Goal: Task Accomplishment & Management: Use online tool/utility

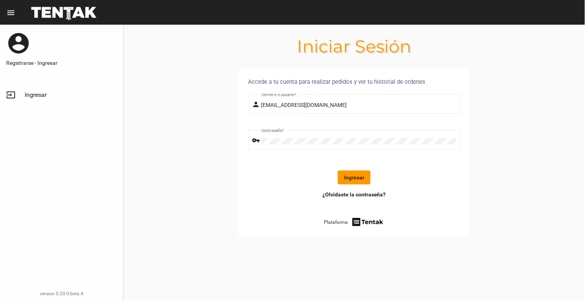
click at [344, 181] on button "Ingresar" at bounding box center [354, 177] width 33 height 14
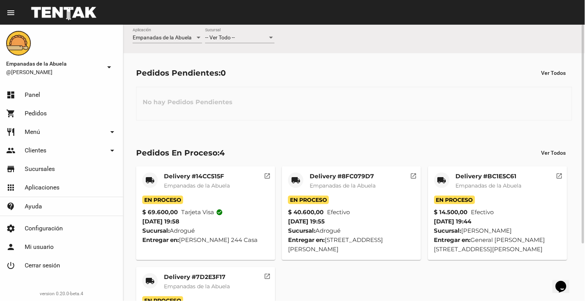
click at [226, 32] on div "-- Ver Todo -- Sucursal" at bounding box center [239, 35] width 69 height 15
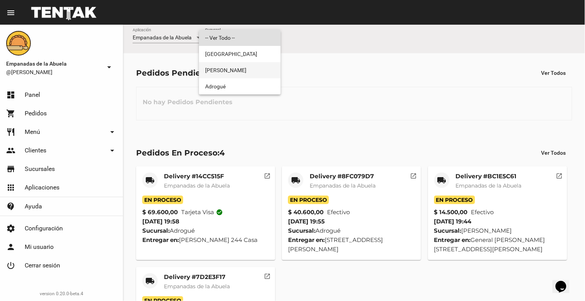
click at [224, 62] on span "[PERSON_NAME]" at bounding box center [239, 70] width 69 height 16
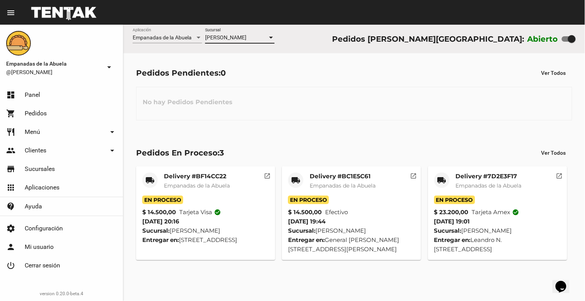
click at [512, 179] on mat-card-title "Delivery #7D2E3F17" at bounding box center [489, 176] width 66 height 8
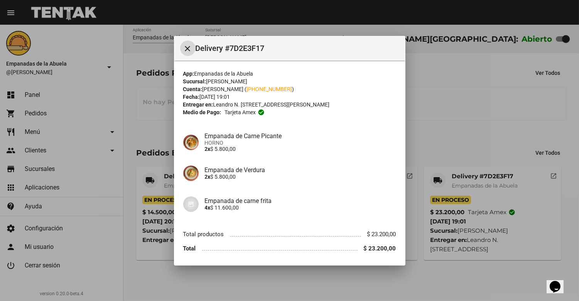
scroll to position [25, 0]
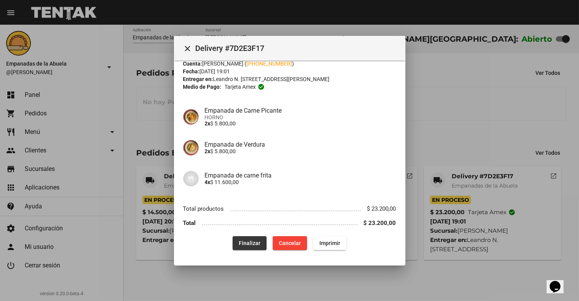
click at [246, 238] on button "Finalizar" at bounding box center [250, 243] width 34 height 14
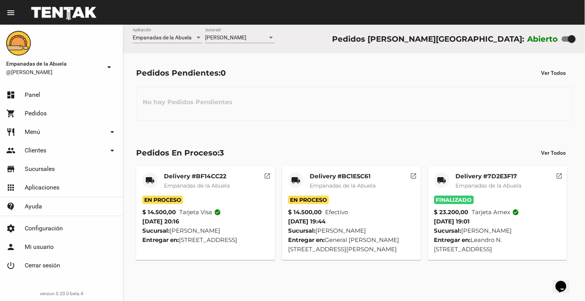
click at [345, 181] on div "Delivery #BC1E5C61 Empanadas de la Abuela" at bounding box center [343, 183] width 66 height 23
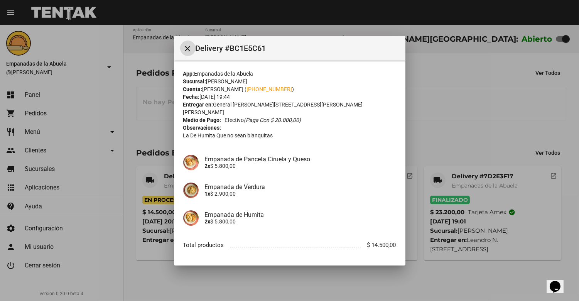
scroll to position [29, 0]
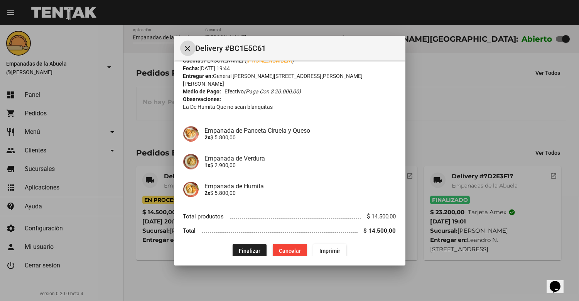
click at [247, 248] on span "Finalizar" at bounding box center [250, 251] width 22 height 6
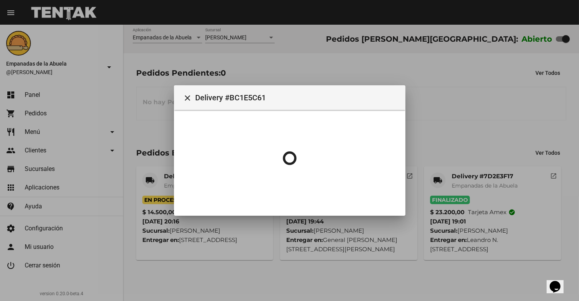
scroll to position [0, 0]
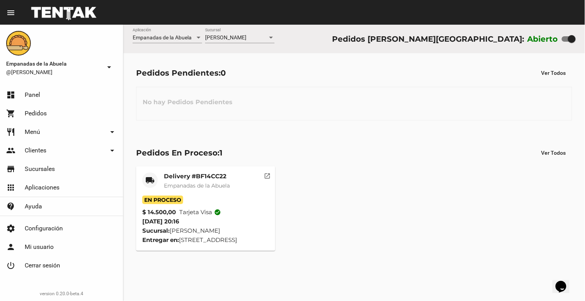
click at [341, 108] on div "No hay Pedidos Pendientes" at bounding box center [354, 104] width 436 height 34
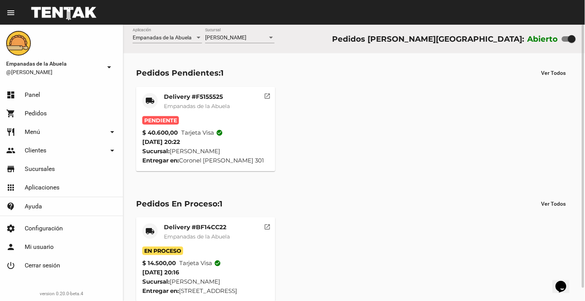
click at [203, 95] on mat-card-title "Delivery #F5155525" at bounding box center [197, 97] width 66 height 8
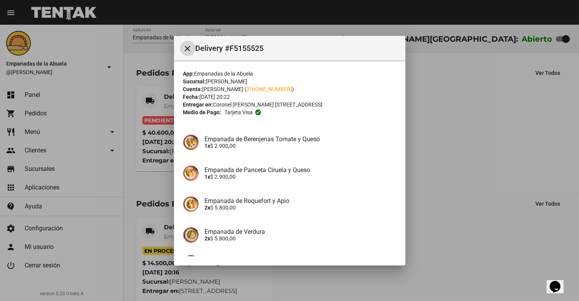
scroll to position [143, 0]
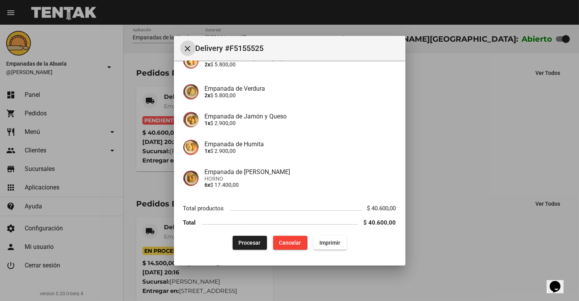
click at [249, 241] on span "Procesar" at bounding box center [250, 243] width 22 height 6
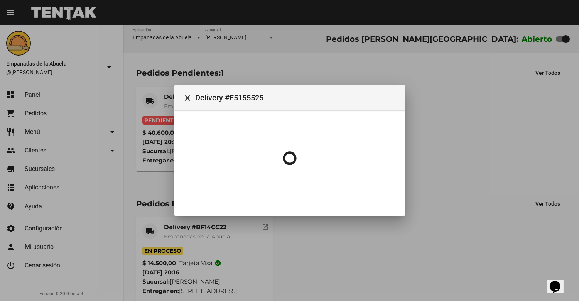
scroll to position [0, 0]
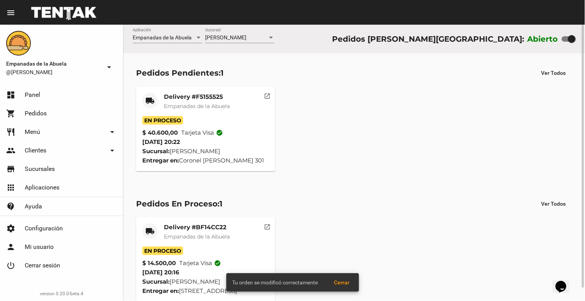
click at [192, 100] on mat-card-title "Delivery #F5155525" at bounding box center [197, 97] width 66 height 8
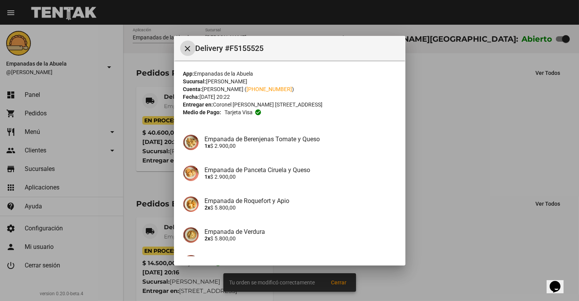
scroll to position [143, 0]
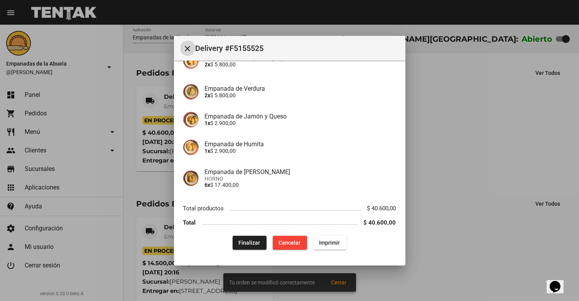
click at [325, 241] on span "Imprimir" at bounding box center [329, 243] width 21 height 6
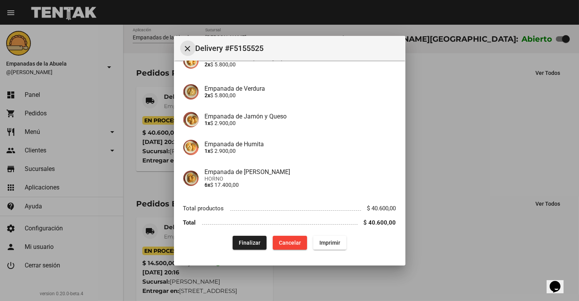
click at [186, 48] on mat-icon "close" at bounding box center [187, 48] width 9 height 9
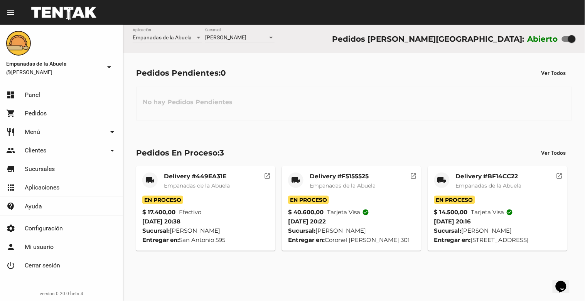
click at [501, 170] on mat-card "local_shipping Delivery #BF14CC22 Empanadas de la Abuela En Proceso $ 14.500,00…" at bounding box center [497, 208] width 139 height 84
click at [494, 176] on mat-card-title "Delivery #BF14CC22" at bounding box center [489, 176] width 66 height 8
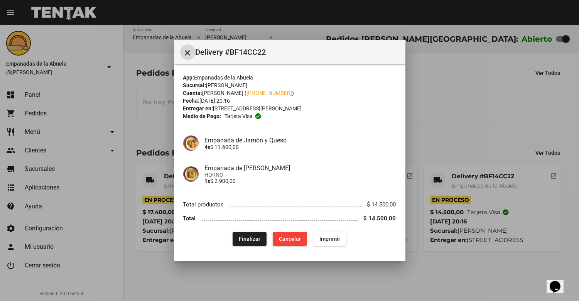
click at [250, 234] on button "Finalizar" at bounding box center [250, 239] width 34 height 14
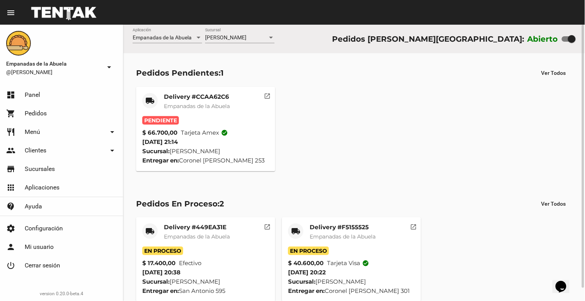
click at [184, 99] on mat-card-title "Delivery #CCAA62C6" at bounding box center [197, 97] width 66 height 8
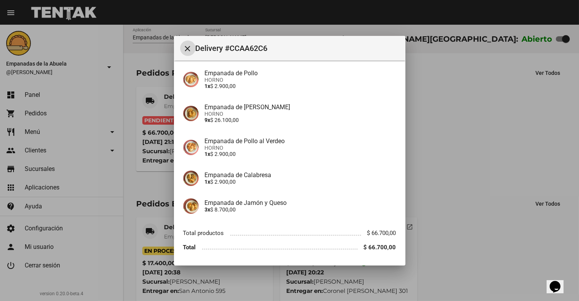
scroll to position [238, 0]
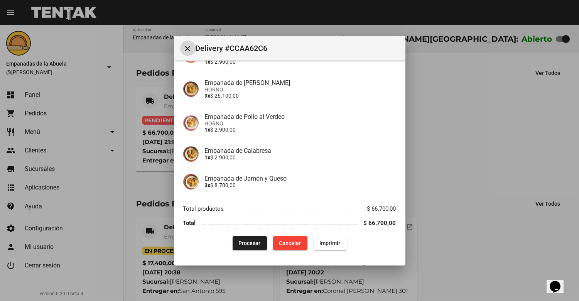
click at [315, 242] on button "Imprimir" at bounding box center [330, 243] width 33 height 14
click at [249, 244] on span "Procesar" at bounding box center [250, 243] width 22 height 6
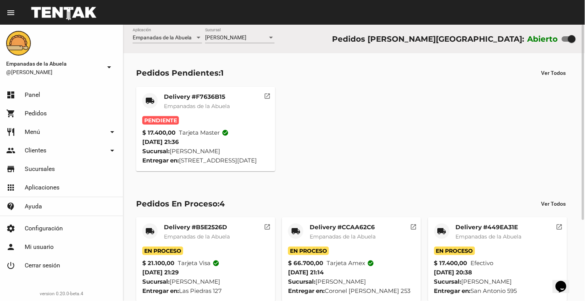
click at [209, 98] on mat-card-title "Delivery #F7636B15" at bounding box center [197, 97] width 66 height 8
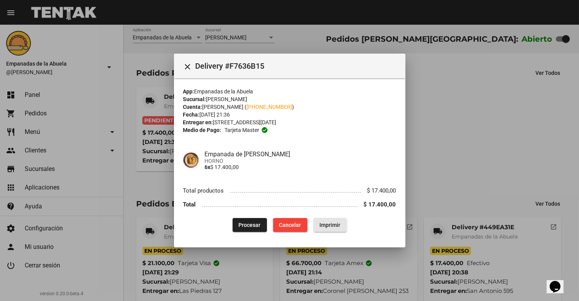
click at [329, 219] on button "Imprimir" at bounding box center [330, 225] width 33 height 14
drag, startPoint x: 256, startPoint y: 224, endPoint x: 253, endPoint y: 219, distance: 6.4
click at [255, 224] on span "Procesar" at bounding box center [250, 225] width 22 height 6
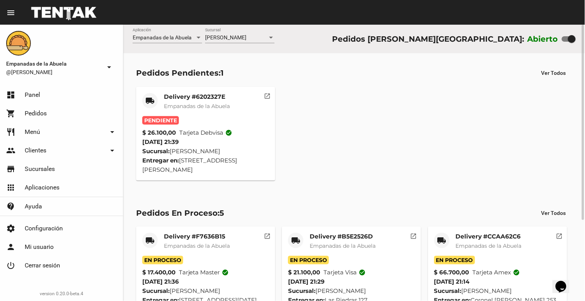
click at [203, 97] on mat-card-title "Delivery #6202327E" at bounding box center [197, 97] width 66 height 8
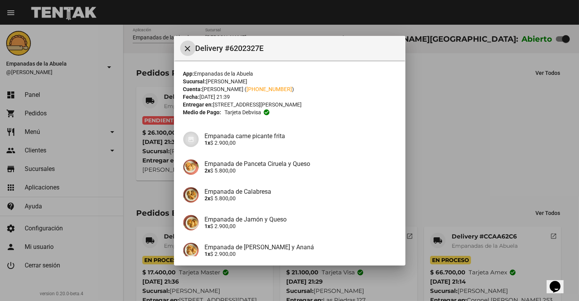
scroll to position [137, 0]
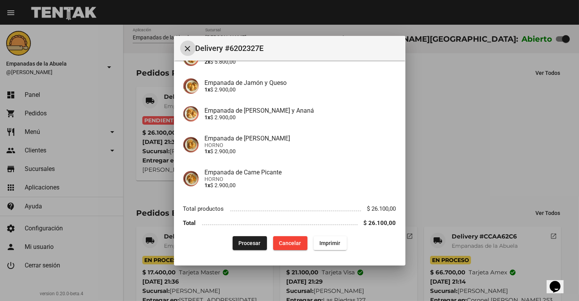
click at [327, 241] on span "Imprimir" at bounding box center [330, 243] width 21 height 6
click at [245, 241] on span "Procesar" at bounding box center [250, 243] width 22 height 6
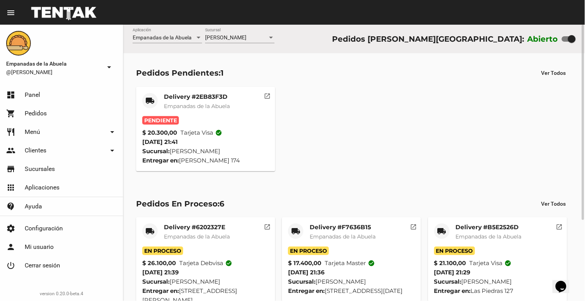
click at [207, 98] on mat-card-title "Delivery #2EB83F3D" at bounding box center [197, 97] width 66 height 8
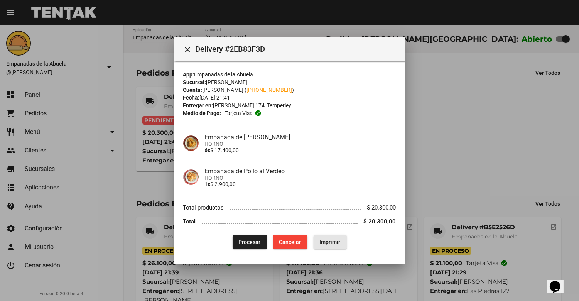
click at [328, 240] on span "Imprimir" at bounding box center [330, 242] width 21 height 6
click at [251, 244] on span "Procesar" at bounding box center [250, 242] width 22 height 6
